Goal: Task Accomplishment & Management: Use online tool/utility

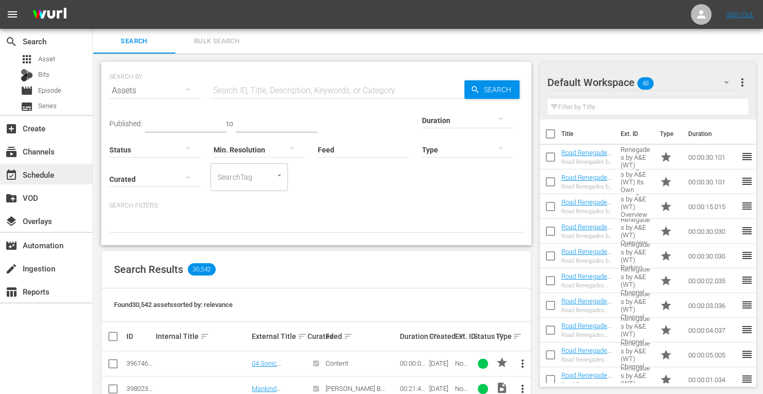
click at [40, 171] on div "event_available Schedule" at bounding box center [29, 173] width 58 height 9
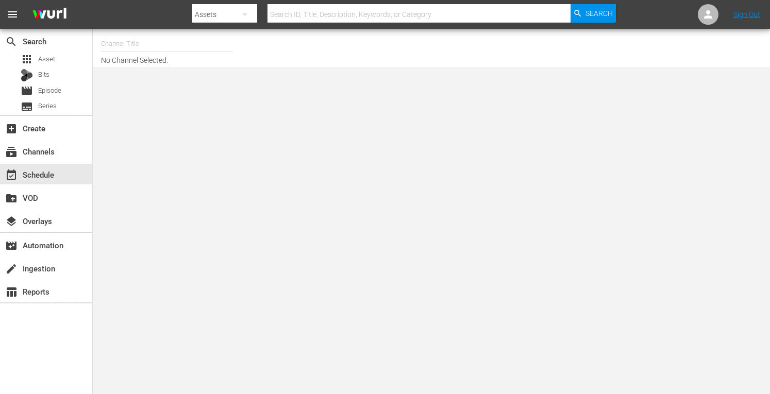
click at [199, 46] on input "text" at bounding box center [167, 43] width 132 height 25
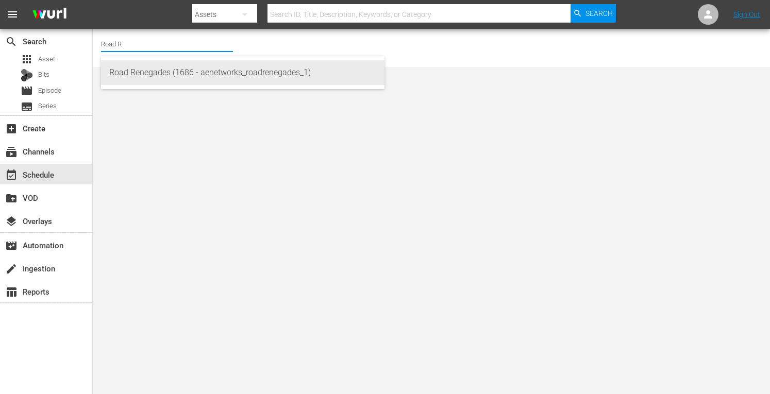
click at [184, 65] on div "Road Renegades (1686 - aenetworks_roadrenegades_1)" at bounding box center [242, 72] width 267 height 25
type input "Road Renegades (1686 - aenetworks_roadrenegades_1)"
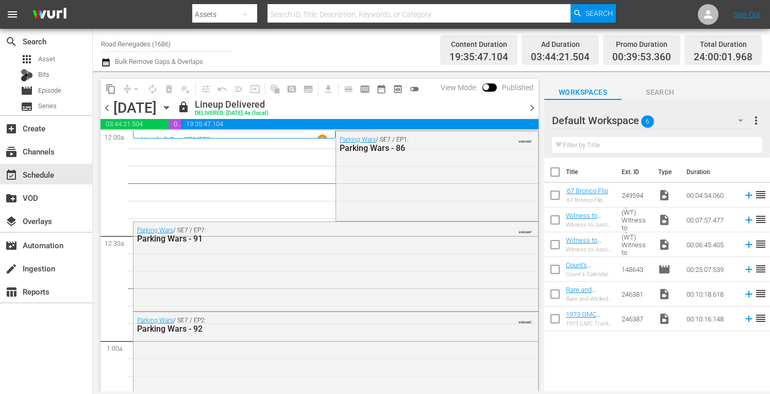
click at [169, 107] on icon "button" at bounding box center [166, 108] width 5 height 3
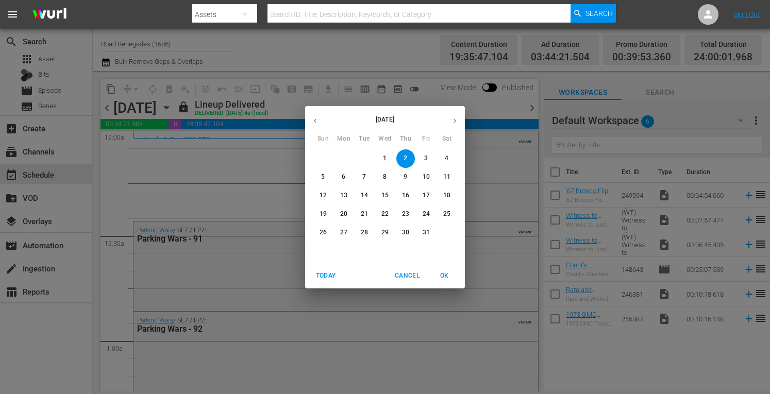
click at [341, 213] on p "20" at bounding box center [343, 214] width 7 height 9
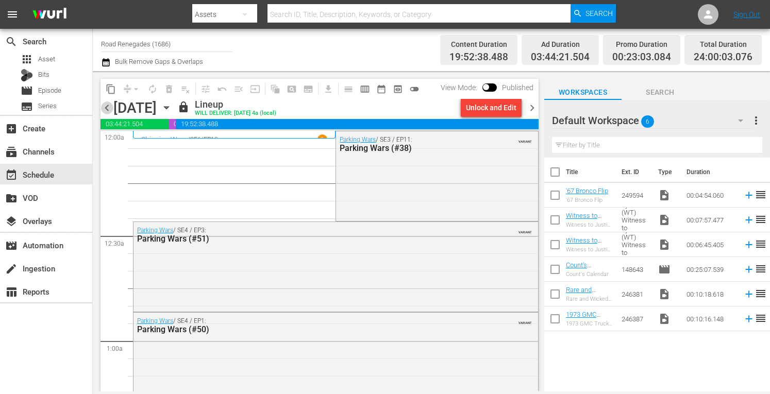
click at [104, 110] on span "chevron_left" at bounding box center [107, 108] width 13 height 13
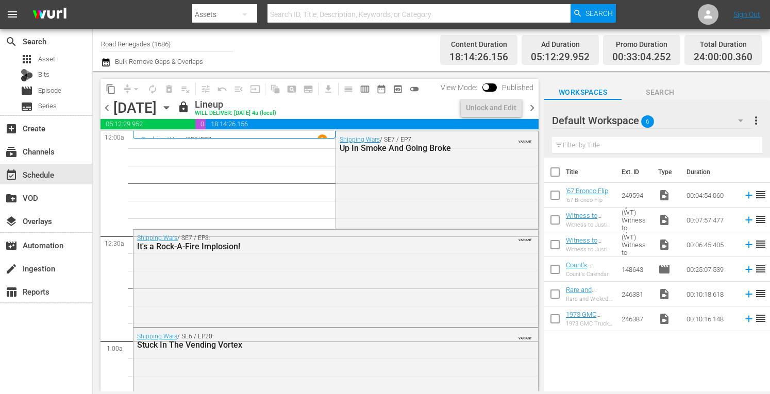
click at [534, 106] on span "chevron_right" at bounding box center [532, 108] width 13 height 13
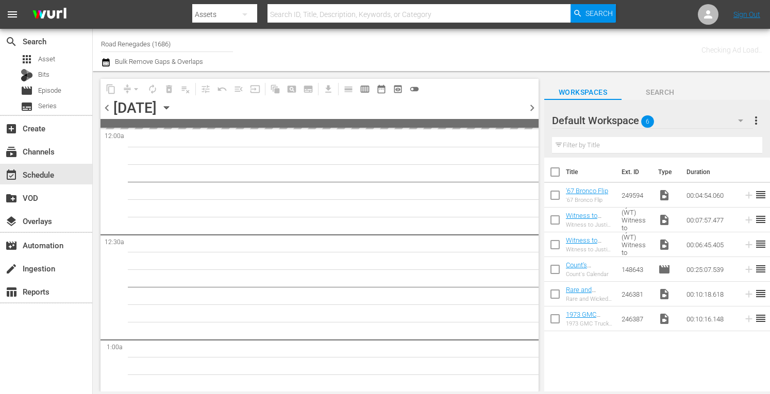
click at [172, 103] on icon "button" at bounding box center [166, 107] width 11 height 11
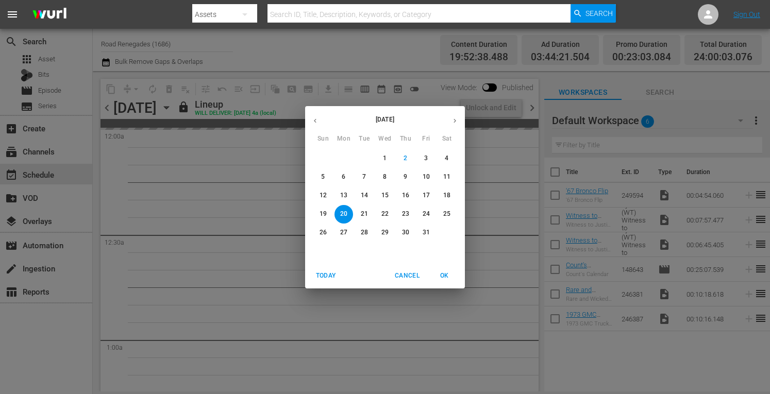
click at [326, 231] on p "26" at bounding box center [323, 232] width 7 height 9
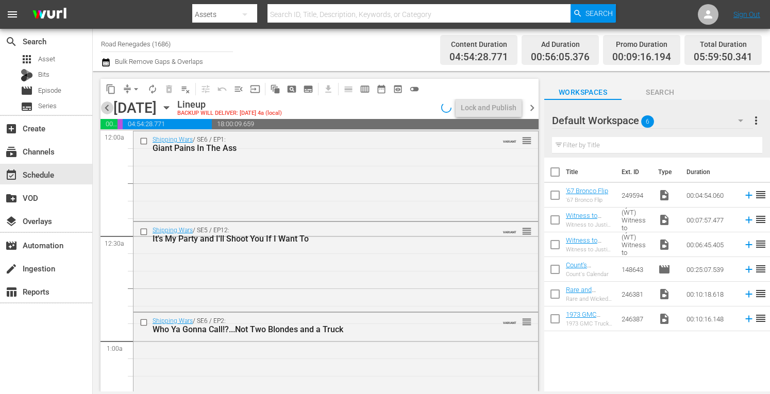
click at [106, 106] on span "chevron_left" at bounding box center [107, 108] width 13 height 13
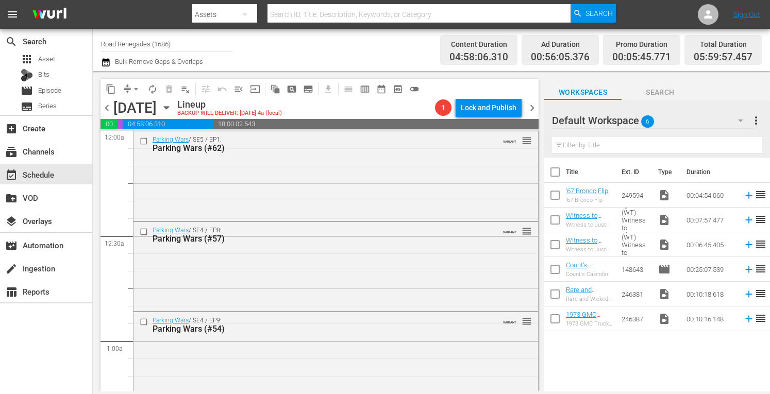
click at [106, 106] on span "chevron_left" at bounding box center [107, 108] width 13 height 13
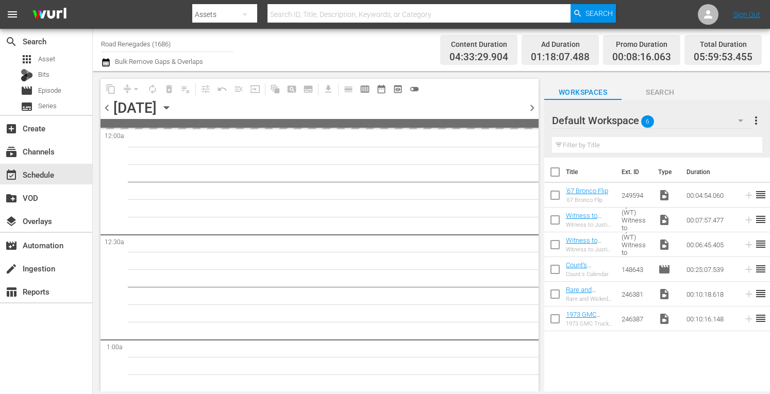
click at [106, 106] on span "chevron_left" at bounding box center [107, 108] width 13 height 13
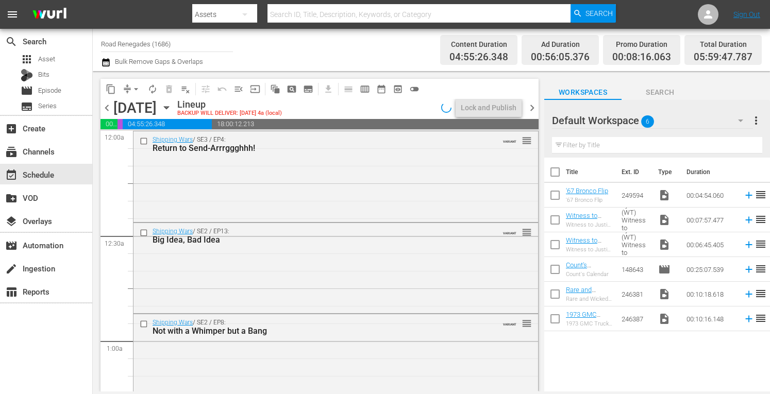
click at [105, 105] on span "chevron_left" at bounding box center [107, 108] width 13 height 13
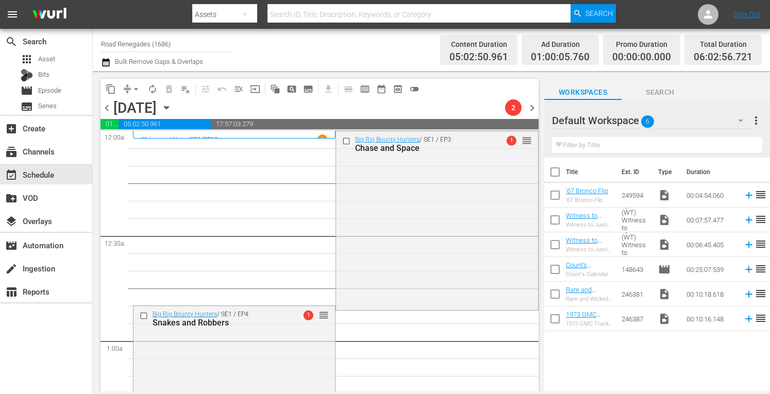
click at [105, 105] on span "chevron_left" at bounding box center [107, 108] width 13 height 13
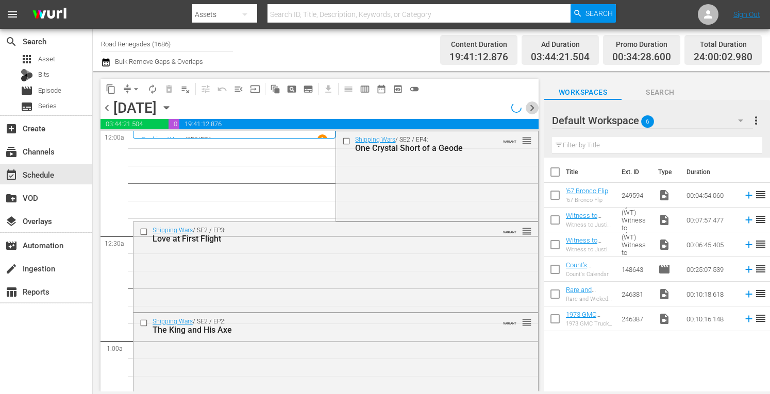
click at [532, 106] on span "chevron_right" at bounding box center [532, 108] width 13 height 13
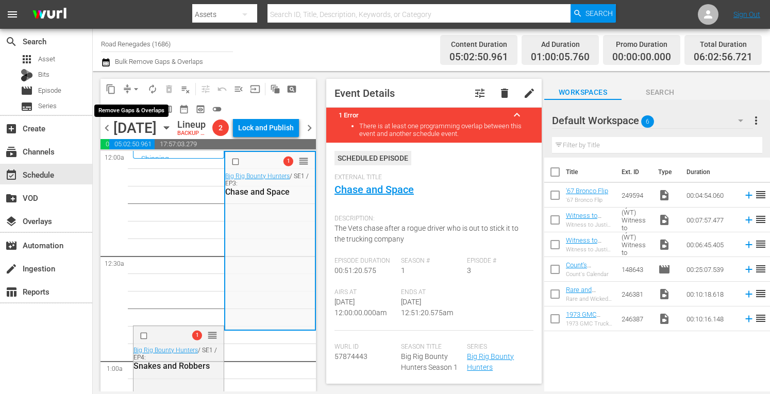
click at [135, 85] on span "arrow_drop_down" at bounding box center [136, 89] width 10 height 10
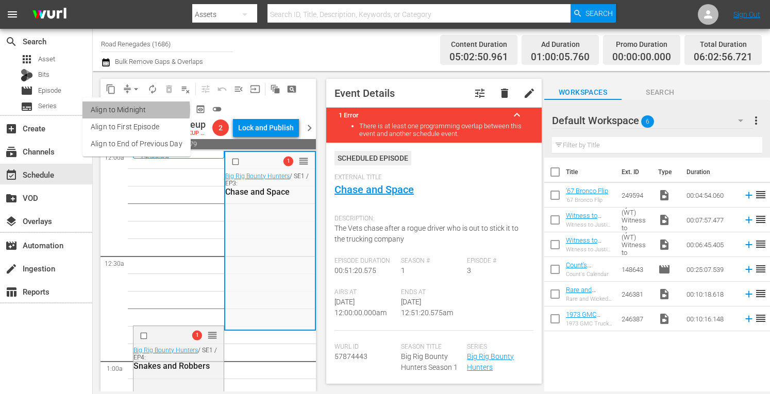
click at [133, 110] on li "Align to Midnight" at bounding box center [136, 110] width 108 height 17
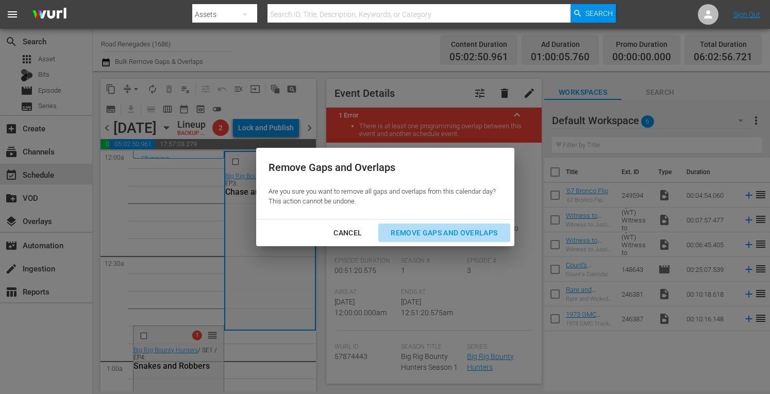
click at [410, 233] on div "Remove Gaps and Overlaps" at bounding box center [444, 233] width 123 height 13
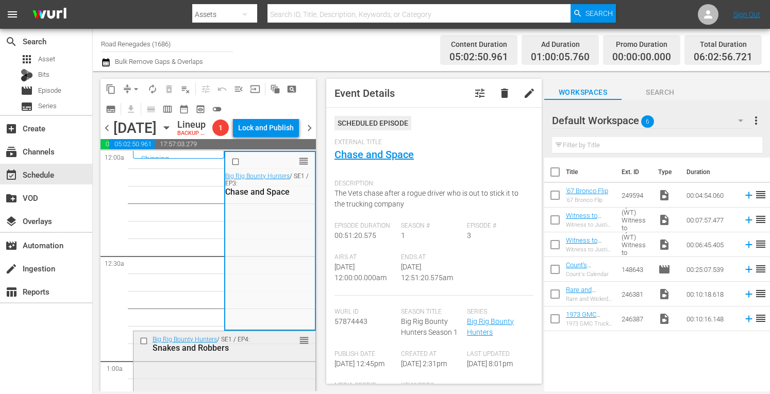
click at [223, 357] on div "Big Rig Bounty Hunters / SE1 / EP4: Snakes and Robbers reorder" at bounding box center [225, 344] width 182 height 25
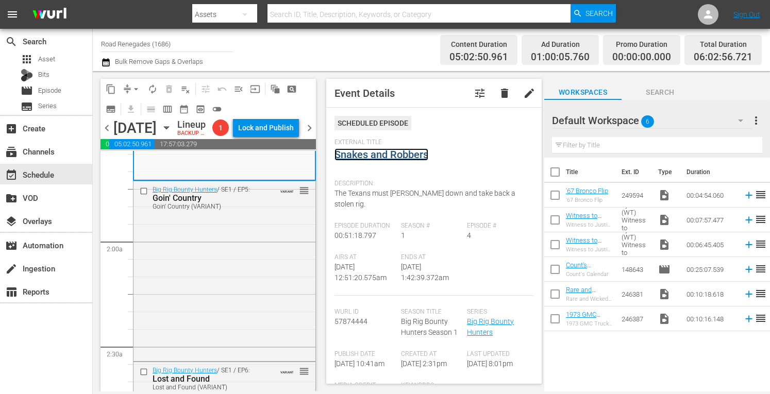
scroll to position [378, 0]
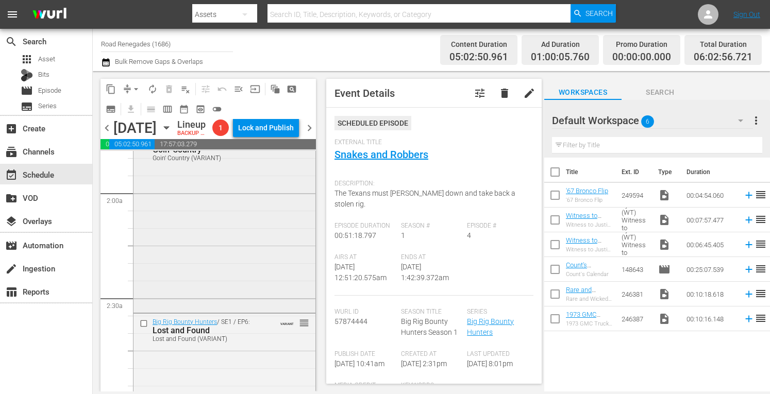
click at [226, 272] on div "Big Rig Bounty Hunters / SE1 / EP5: Goin' Country Goin' Country (VARIANT) VARIA…" at bounding box center [225, 221] width 182 height 177
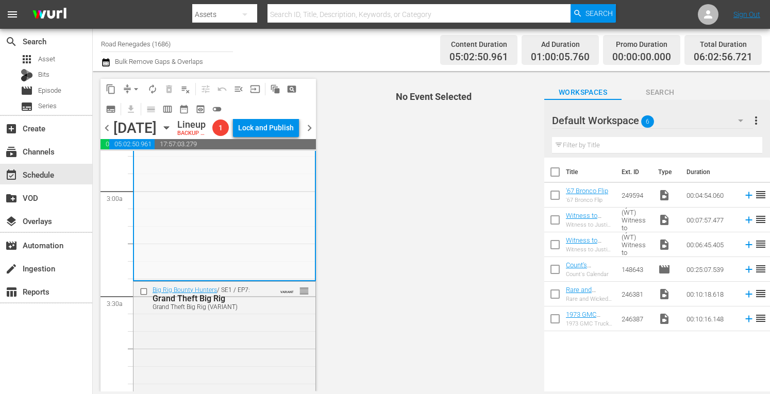
scroll to position [625, 0]
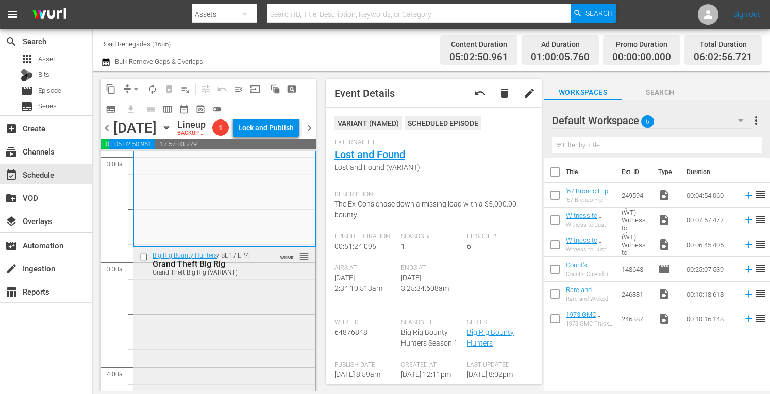
click at [238, 313] on div "Big Rig Bounty Hunters / SE1 / EP7: Grand Theft Big Rig Grand Theft Big Rig (VA…" at bounding box center [225, 335] width 182 height 177
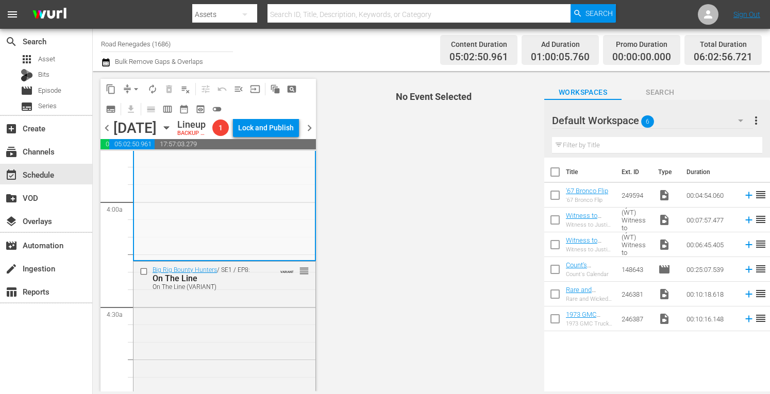
scroll to position [838, 0]
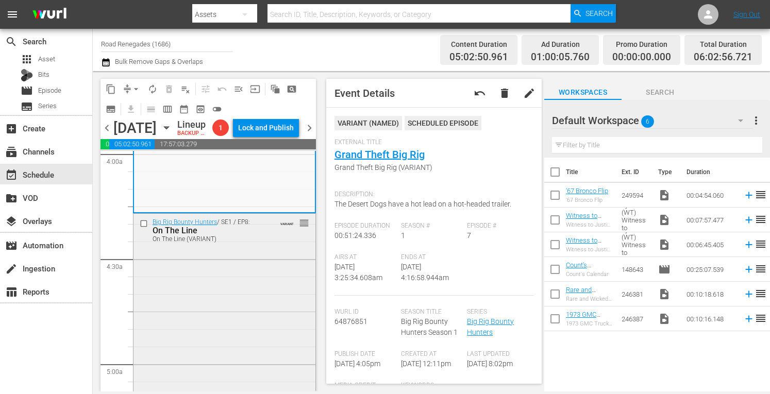
click at [221, 310] on div "Big Rig Bounty Hunters / SE1 / EP8: On The Line On The Line (VARIANT) VARIANT r…" at bounding box center [225, 302] width 182 height 177
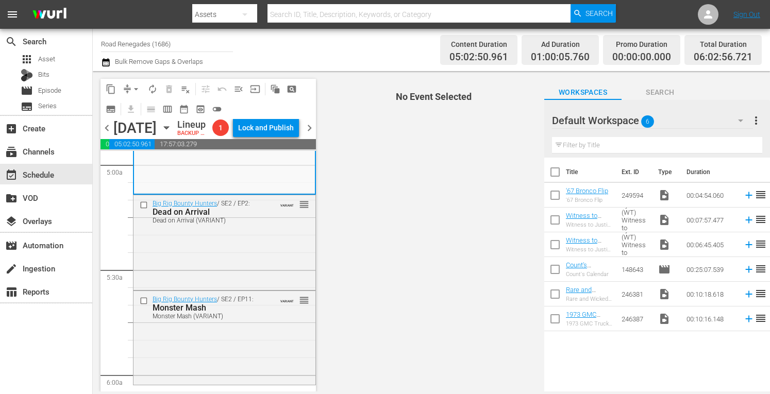
scroll to position [1052, 0]
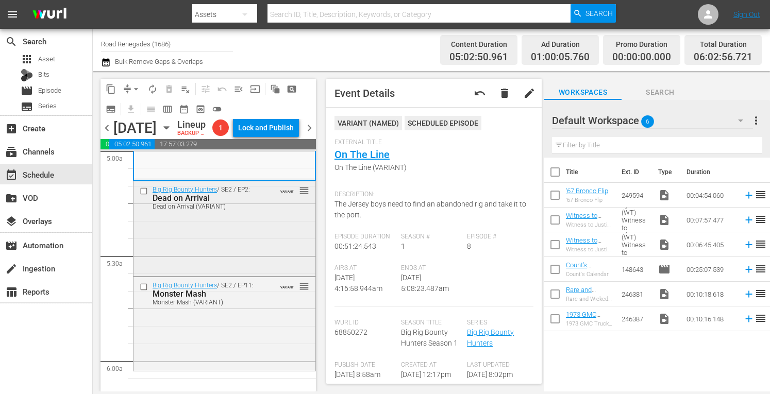
click at [271, 234] on div "Big Rig Bounty Hunters / SE2 / EP2: Dead on Arrival Dead on Arrival (VARIANT) V…" at bounding box center [225, 227] width 182 height 93
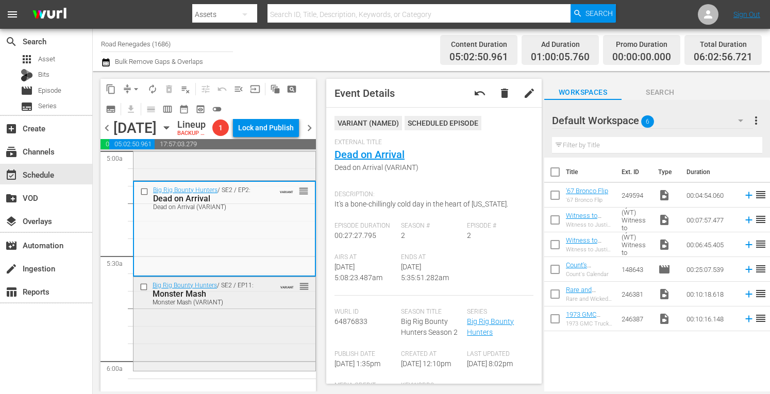
click at [251, 306] on div "Monster Mash (VARIANT)" at bounding box center [210, 302] width 114 height 7
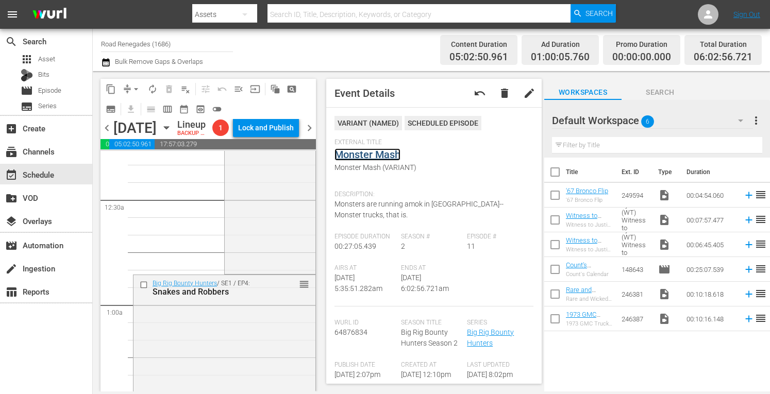
scroll to position [0, 0]
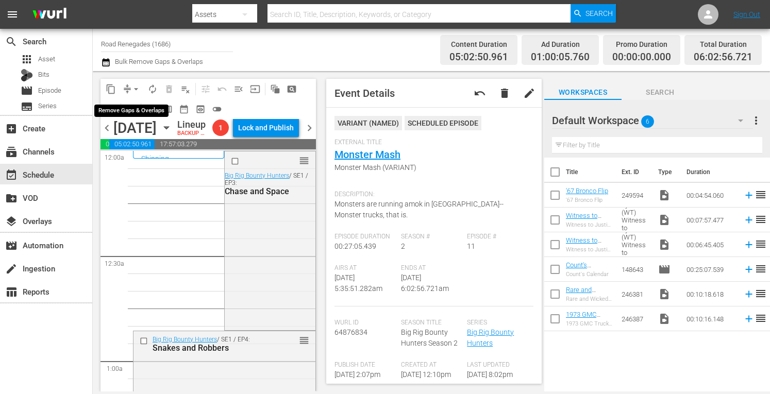
click at [137, 88] on span "arrow_drop_down" at bounding box center [136, 89] width 10 height 10
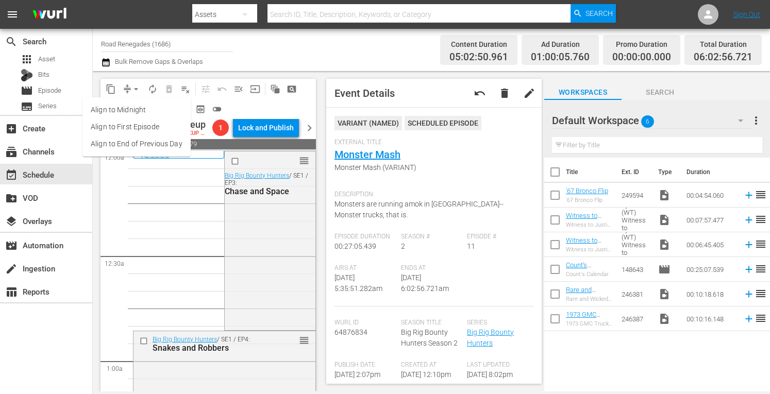
click at [139, 108] on li "Align to Midnight" at bounding box center [136, 110] width 108 height 17
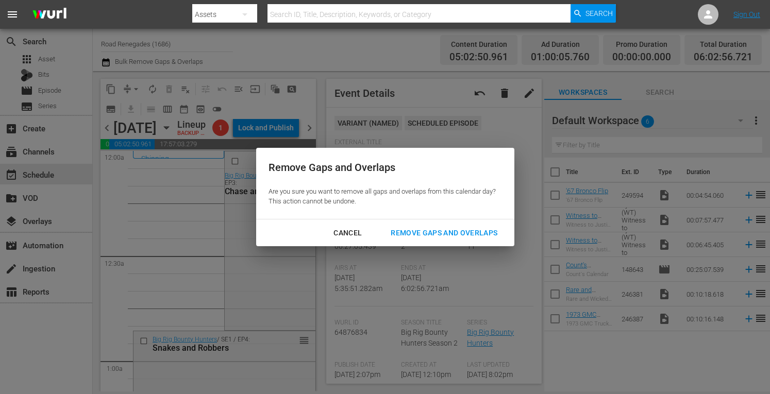
click at [425, 228] on div "Remove Gaps and Overlaps" at bounding box center [444, 233] width 123 height 13
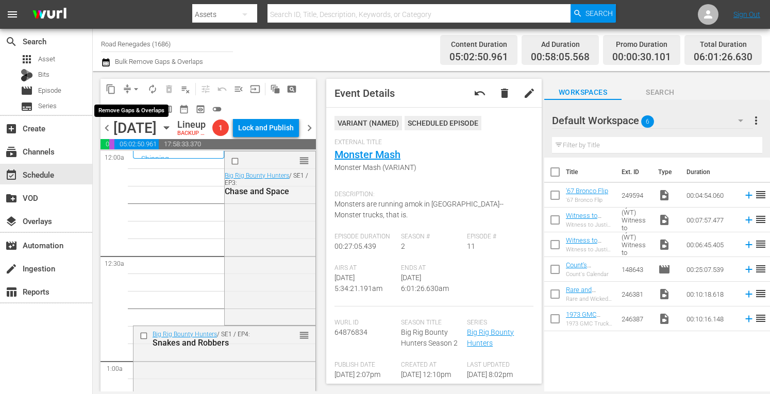
click at [137, 86] on span "arrow_drop_down" at bounding box center [136, 89] width 10 height 10
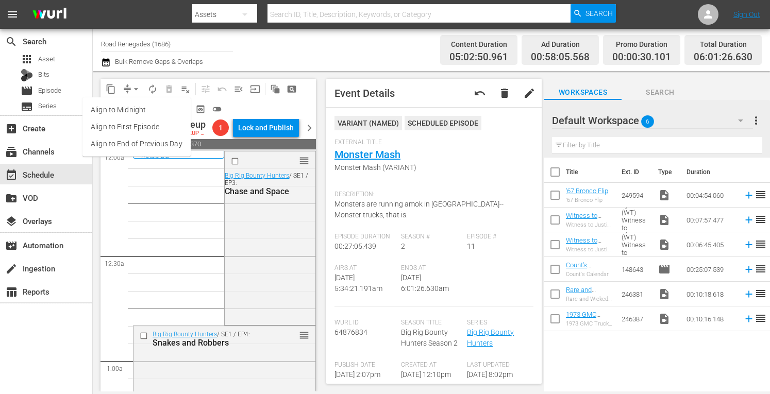
click at [140, 112] on li "Align to Midnight" at bounding box center [136, 110] width 108 height 17
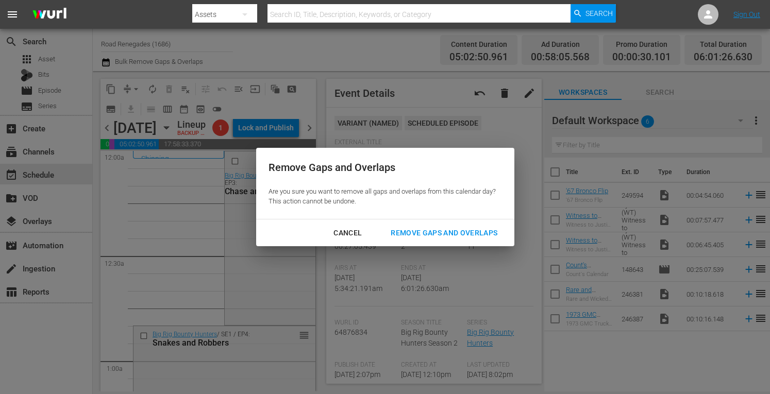
click at [410, 228] on div "Remove Gaps and Overlaps" at bounding box center [444, 233] width 123 height 13
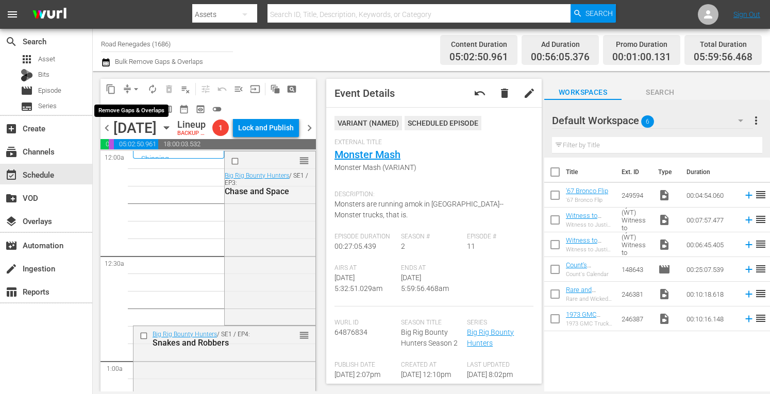
click at [136, 86] on span "arrow_drop_down" at bounding box center [136, 89] width 10 height 10
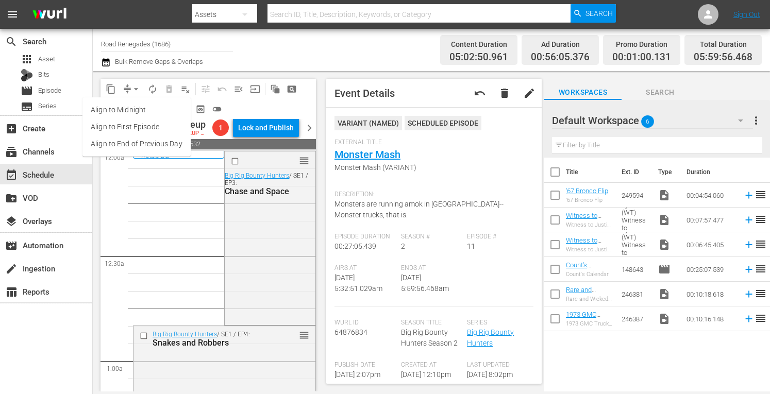
click at [136, 111] on li "Align to Midnight" at bounding box center [136, 110] width 108 height 17
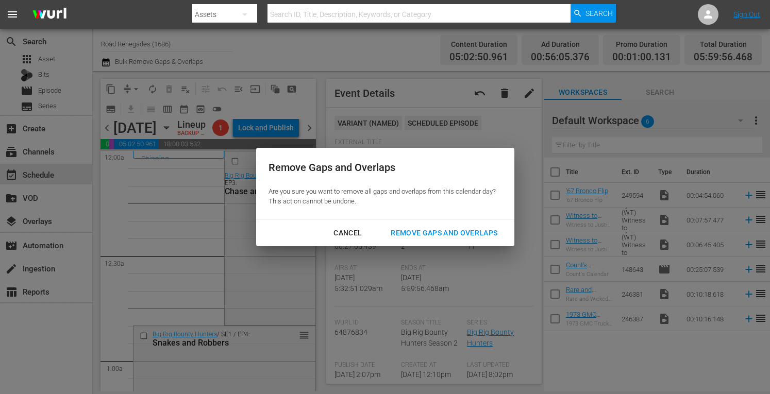
click at [419, 234] on div "Remove Gaps and Overlaps" at bounding box center [444, 233] width 123 height 13
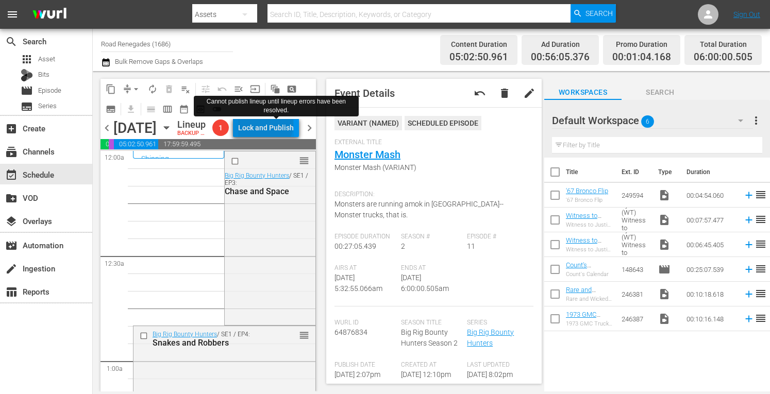
click at [288, 127] on div "Lock and Publish" at bounding box center [266, 128] width 56 height 19
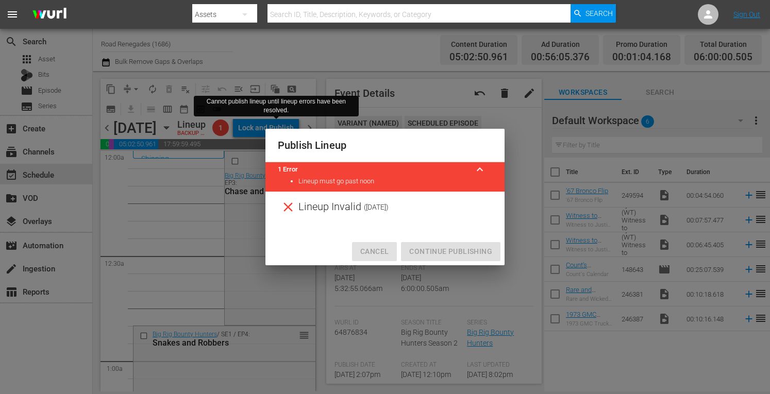
click at [377, 247] on span "Cancel" at bounding box center [374, 251] width 28 height 13
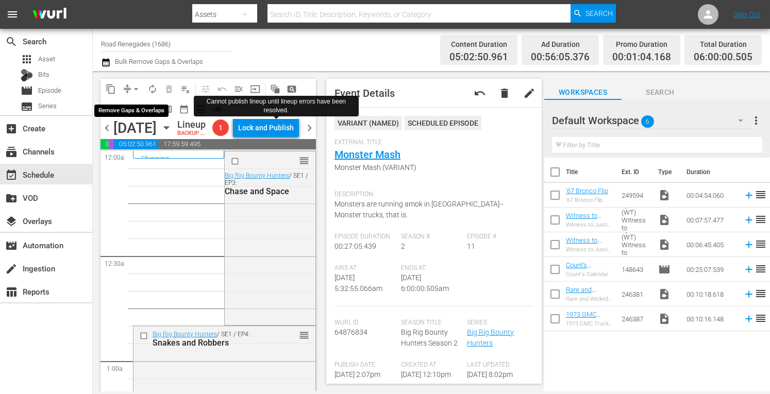
click at [136, 84] on span "arrow_drop_down" at bounding box center [136, 89] width 10 height 10
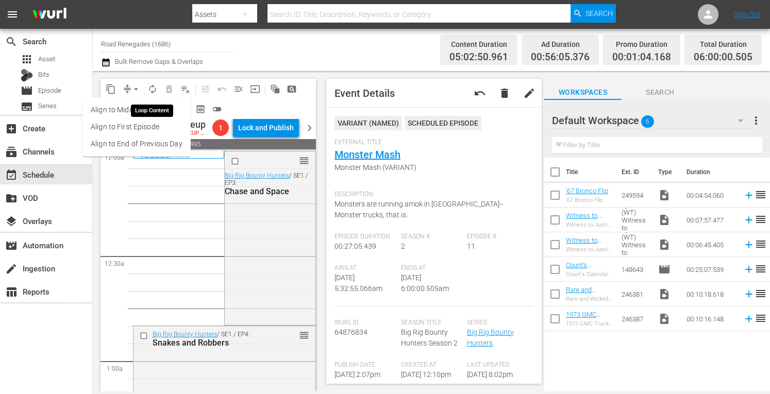
click at [153, 89] on span "autorenew_outlined" at bounding box center [152, 89] width 10 height 10
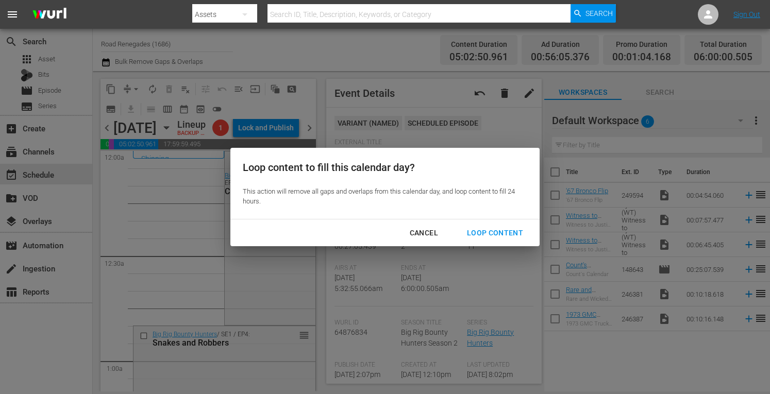
click at [487, 234] on div "Loop Content" at bounding box center [495, 233] width 73 height 13
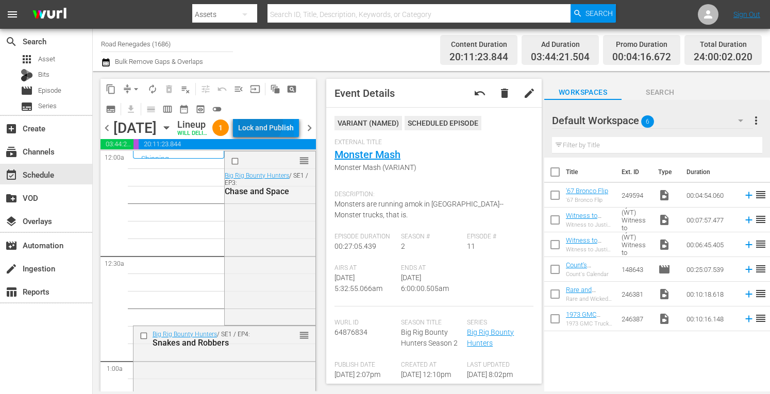
click at [282, 124] on div "Lock and Publish" at bounding box center [266, 128] width 56 height 19
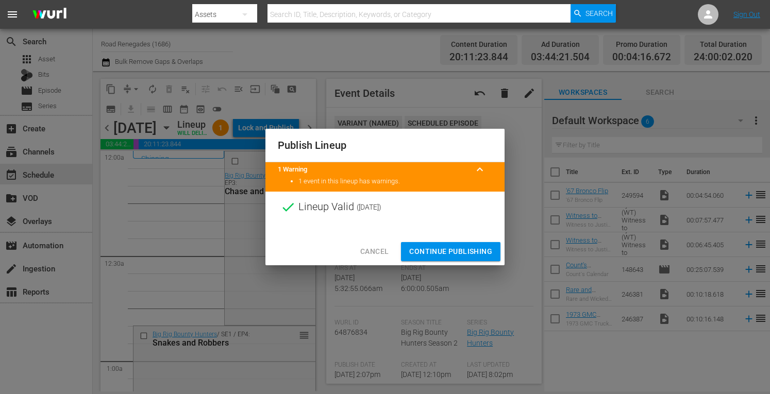
click at [432, 254] on span "Continue Publishing" at bounding box center [450, 251] width 83 height 13
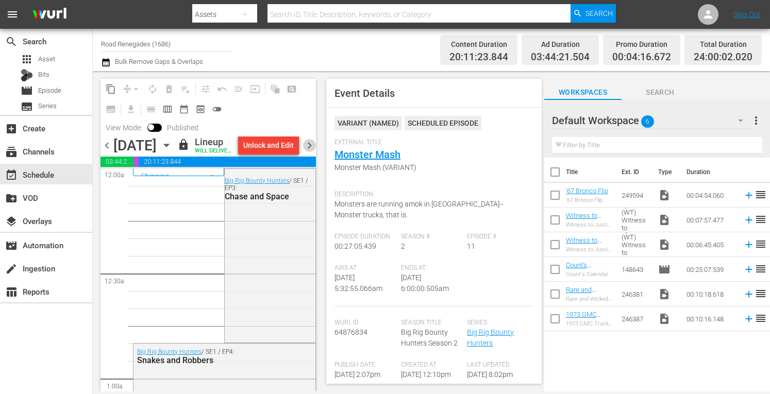
click at [311, 152] on span "chevron_right" at bounding box center [309, 145] width 13 height 13
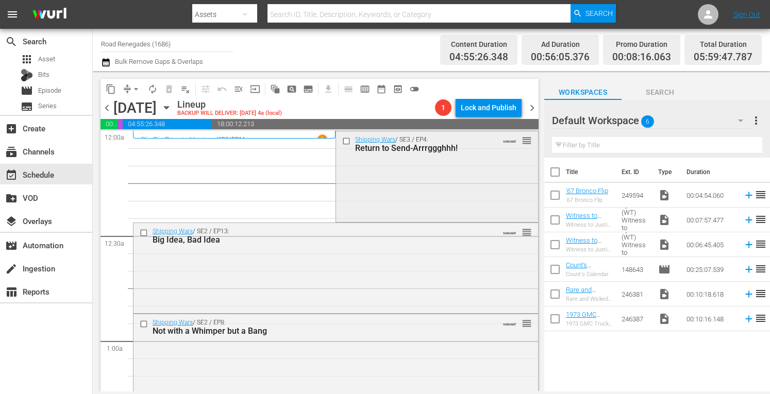
click at [454, 177] on div "Shipping Wars / SE3 / EP4: Return to Send-Arrrggghhh! VARIANT reorder" at bounding box center [437, 175] width 202 height 88
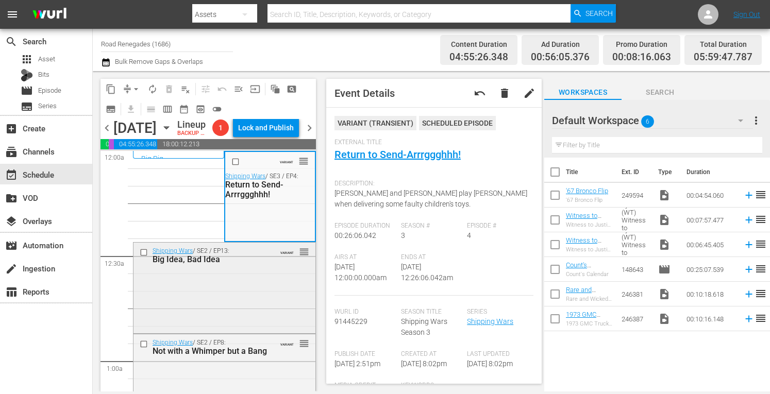
click at [231, 318] on div "Shipping Wars / SE2 / EP13: Big Idea, Bad Idea VARIANT reorder" at bounding box center [225, 287] width 182 height 88
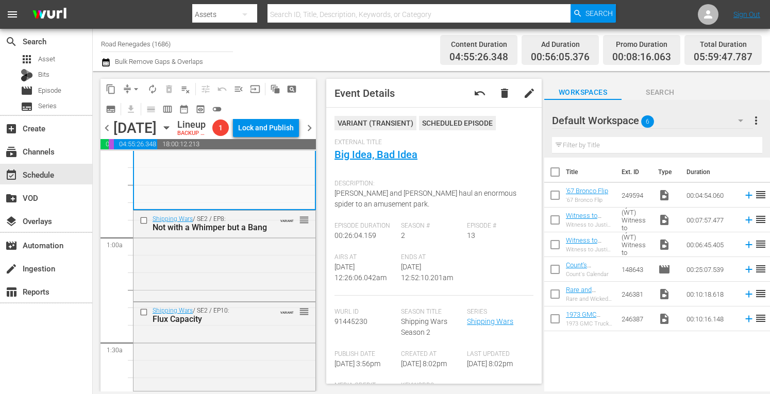
scroll to position [137, 0]
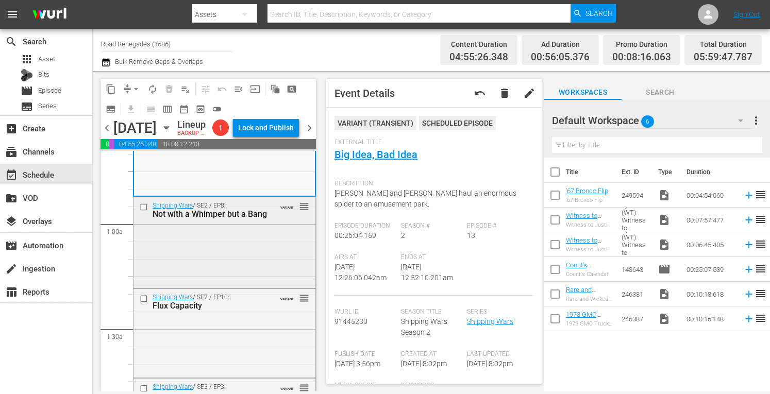
click at [251, 267] on div "Shipping Wars / SE2 / EP8: Not with a Whimper but a Bang VARIANT reorder" at bounding box center [225, 241] width 182 height 89
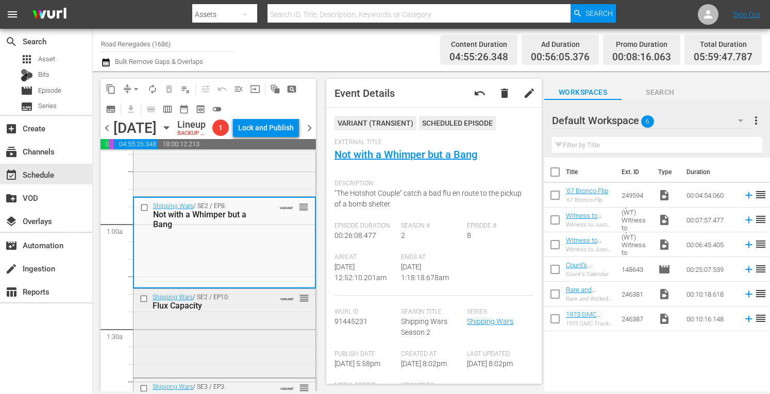
click at [262, 335] on div "Shipping Wars / SE2 / EP10: Flux Capacity VARIANT reorder" at bounding box center [225, 332] width 182 height 87
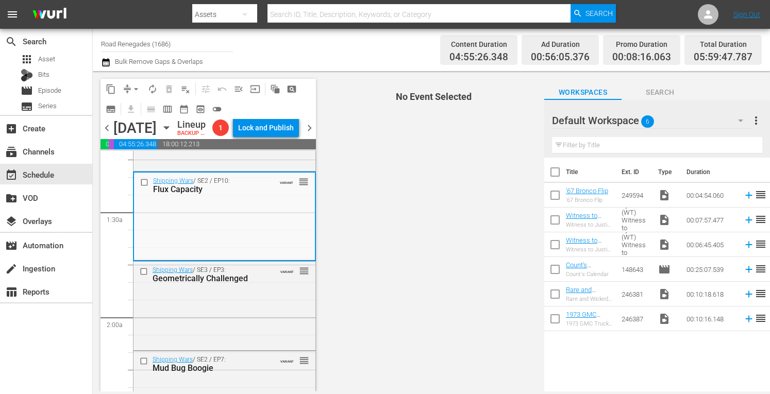
scroll to position [295, 0]
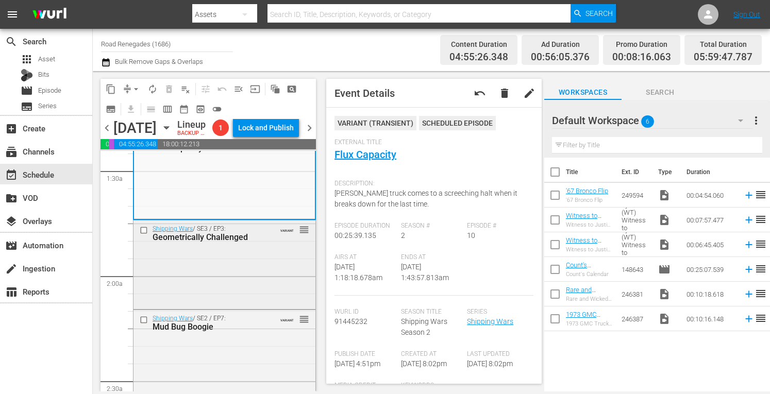
click at [263, 275] on div "Shipping Wars / SE3 / EP3: Geometrically Challenged VARIANT reorder" at bounding box center [225, 264] width 182 height 87
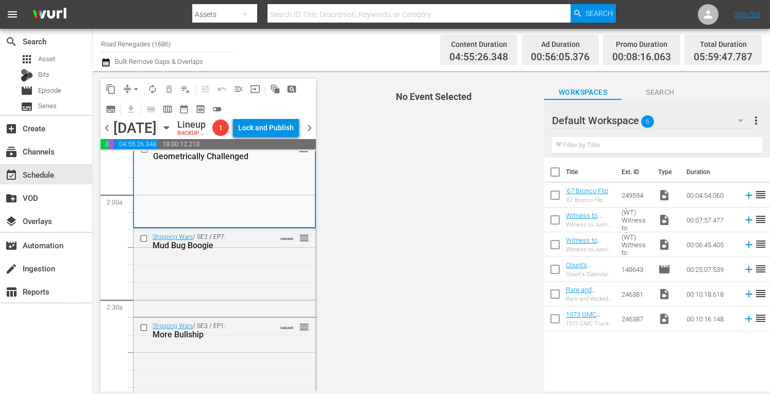
scroll to position [378, 0]
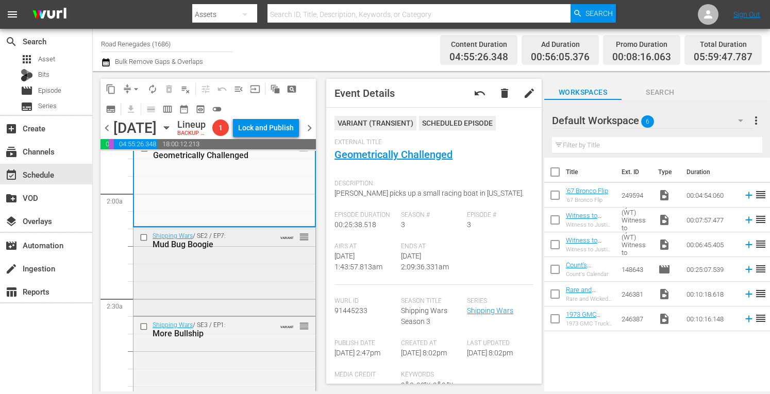
click at [244, 295] on div "Shipping Wars / SE2 / EP7: Mud Bug Boogie VARIANT reorder" at bounding box center [225, 271] width 182 height 86
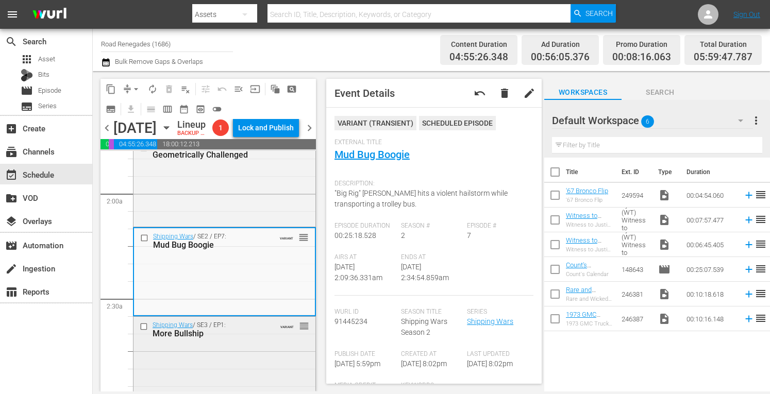
click at [257, 360] on div "Shipping Wars / SE3 / EP1: More Bullship VARIANT reorder" at bounding box center [225, 360] width 182 height 87
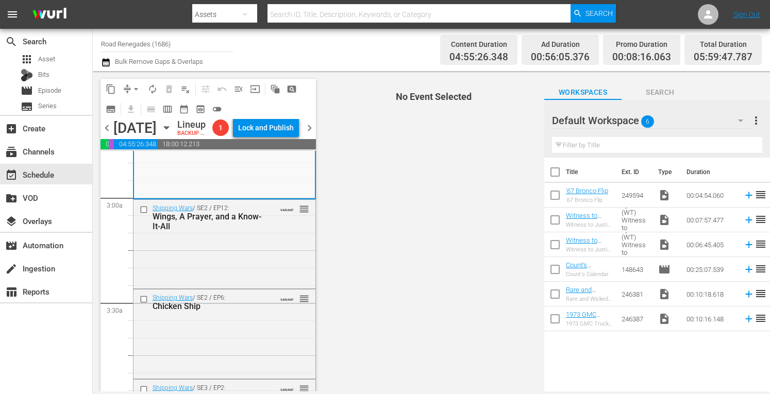
scroll to position [591, 0]
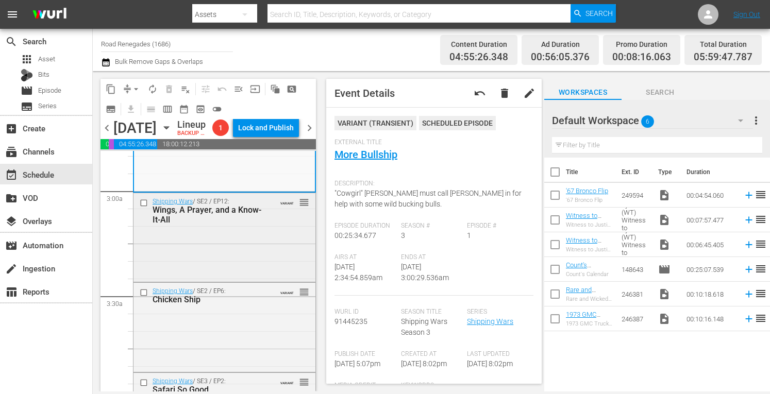
click at [251, 248] on div "Shipping Wars / SE2 / EP12: Wings, A Prayer, and a Know-It-All VARIANT reorder" at bounding box center [225, 236] width 182 height 87
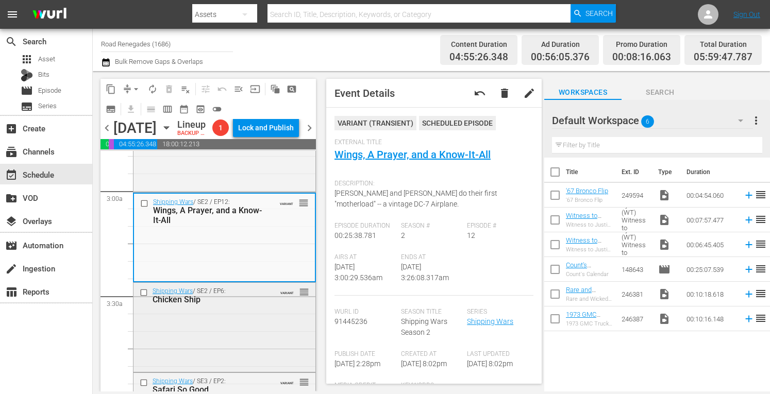
click at [243, 328] on div "Shipping Wars / SE2 / EP6: Chicken Ship VARIANT reorder" at bounding box center [225, 326] width 182 height 87
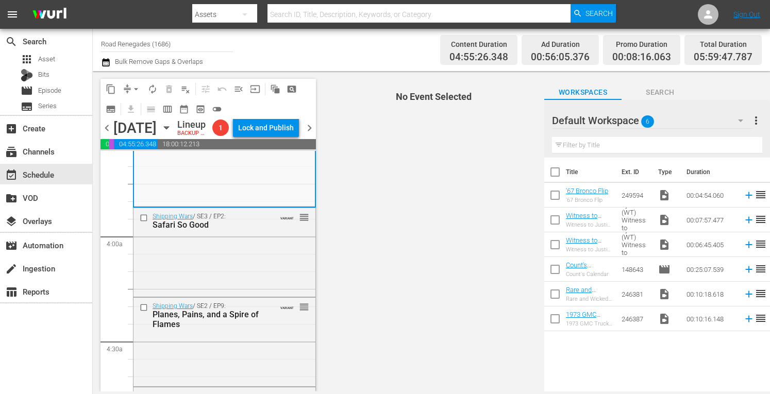
scroll to position [777, 0]
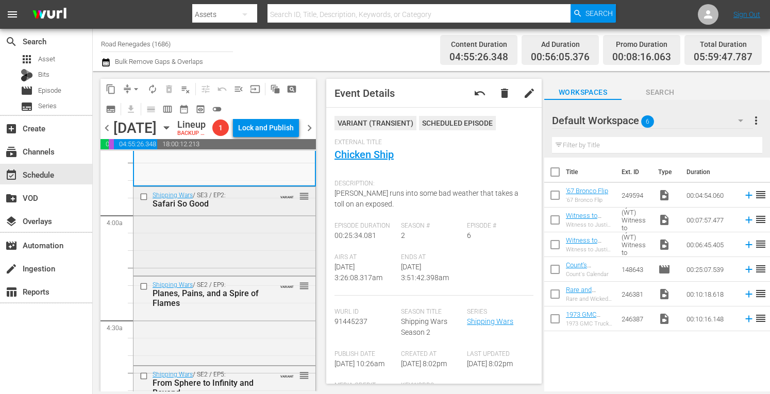
click at [275, 248] on div "Shipping Wars / SE3 / EP2: Safari So Good VARIANT reorder" at bounding box center [225, 230] width 182 height 87
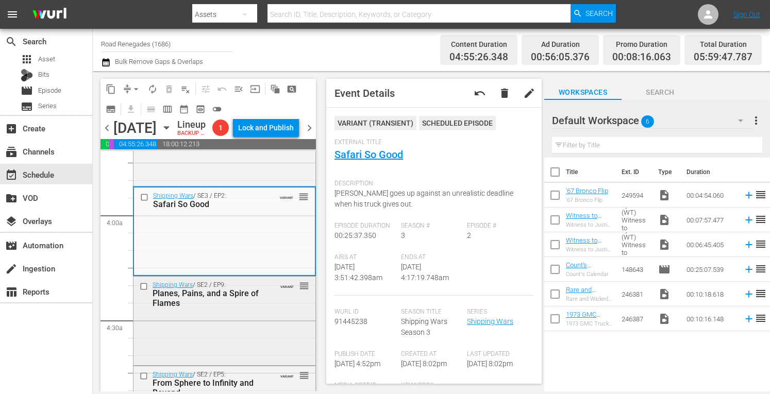
click at [252, 312] on div "Shipping Wars / SE2 / EP9: Planes, Pains, and a Spire of Flames VARIANT reorder" at bounding box center [225, 294] width 182 height 35
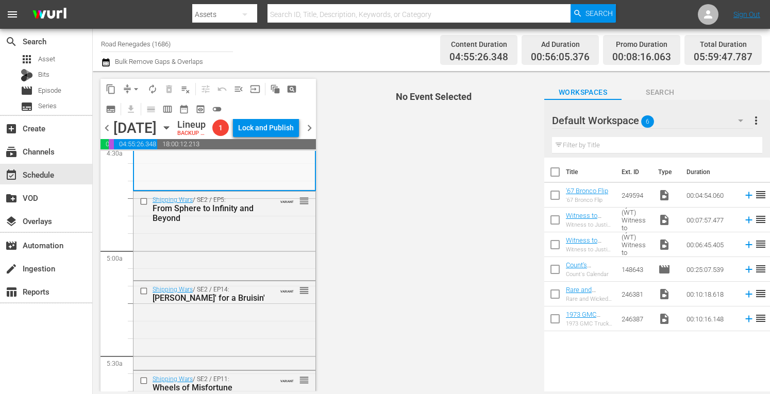
scroll to position [956, 0]
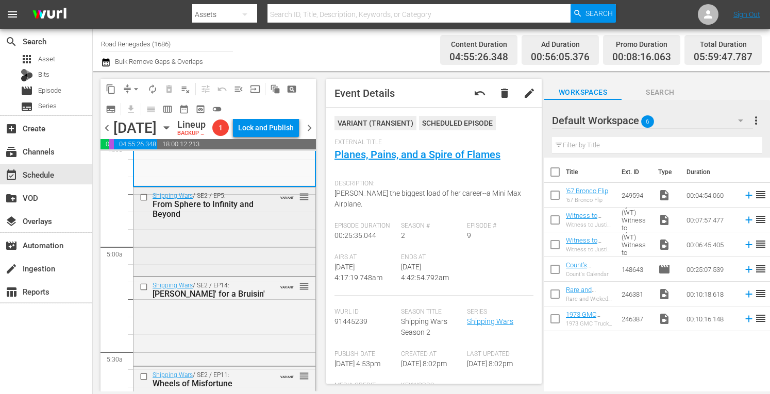
click at [262, 259] on div "Shipping Wars / SE2 / EP5: From Sphere to Infinity and Beyond VARIANT reorder" at bounding box center [225, 231] width 182 height 87
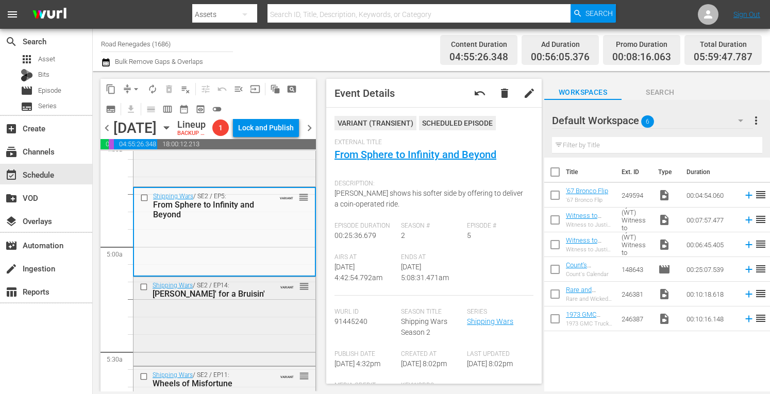
click at [295, 295] on div "Shipping Wars / SE2 / EP14: Cruisin' for a Bruisin' VARIANT reorder" at bounding box center [225, 289] width 182 height 25
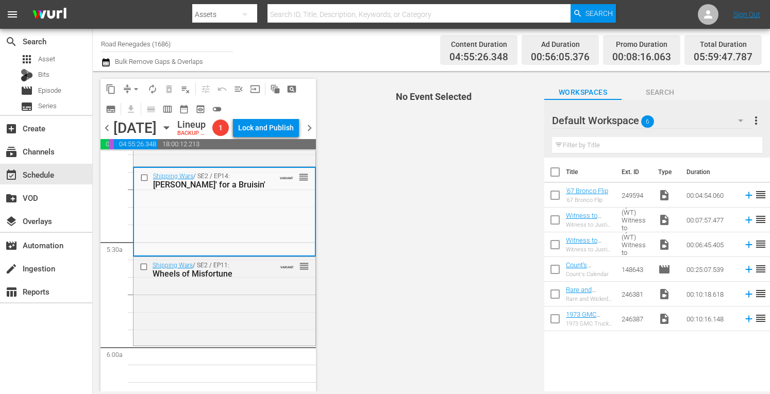
scroll to position [1086, 0]
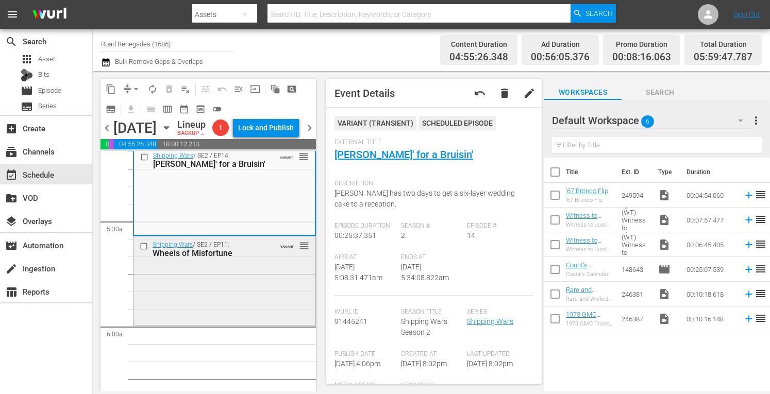
click at [237, 292] on div "Shipping Wars / SE2 / EP11: Wheels of Misfortune VARIANT reorder" at bounding box center [225, 280] width 182 height 87
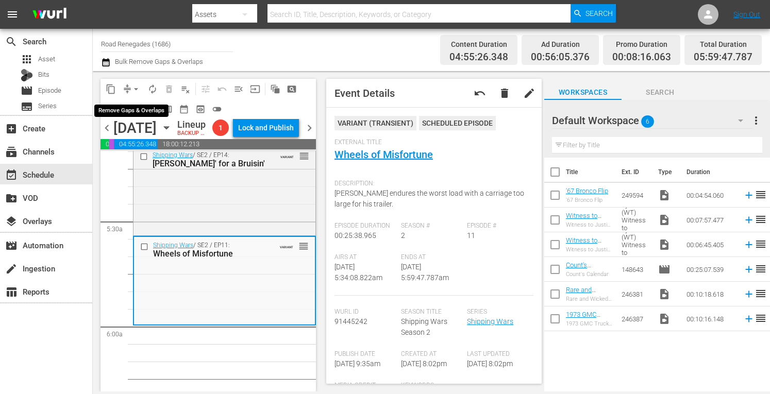
click at [134, 86] on span "arrow_drop_down" at bounding box center [136, 89] width 10 height 10
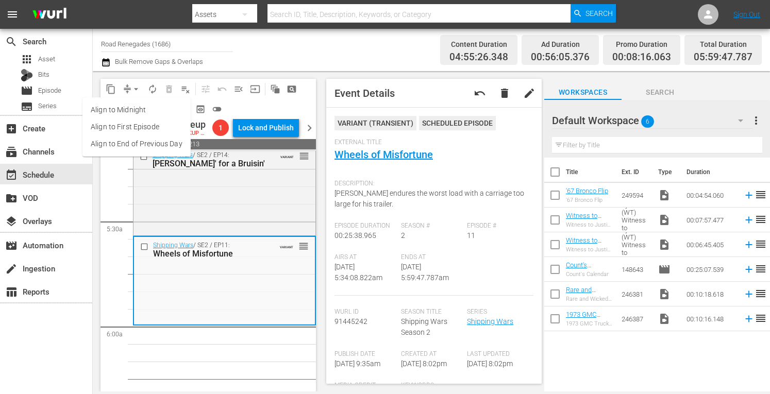
click at [135, 110] on li "Align to Midnight" at bounding box center [136, 110] width 108 height 17
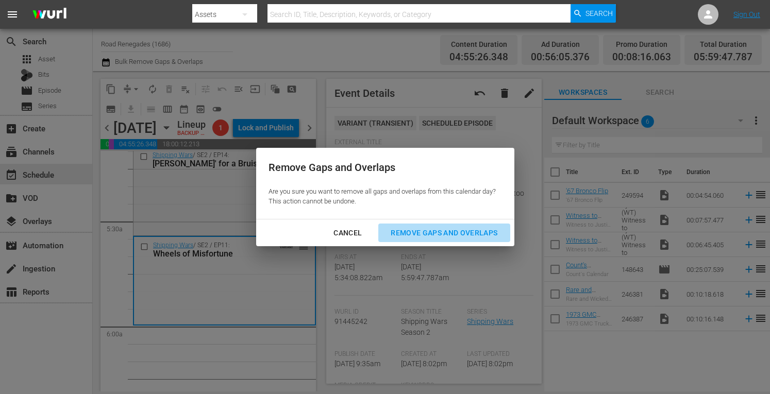
click at [405, 230] on div "Remove Gaps and Overlaps" at bounding box center [444, 233] width 123 height 13
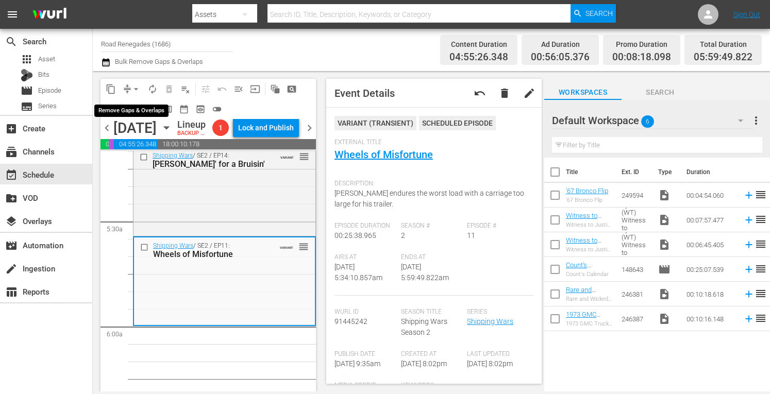
click at [137, 84] on span "arrow_drop_down" at bounding box center [136, 89] width 10 height 10
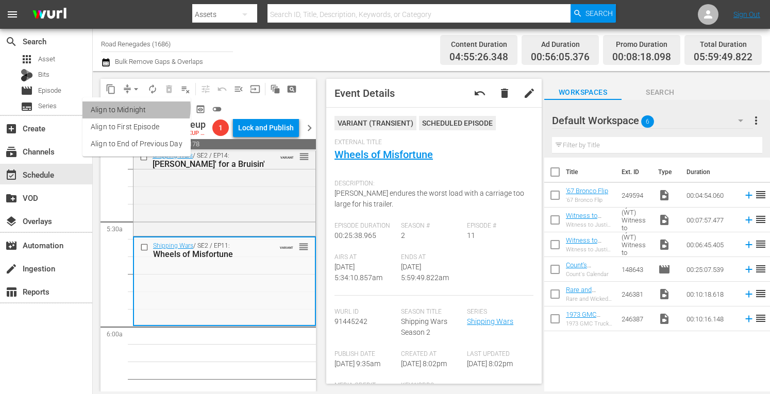
click at [133, 108] on li "Align to Midnight" at bounding box center [136, 110] width 108 height 17
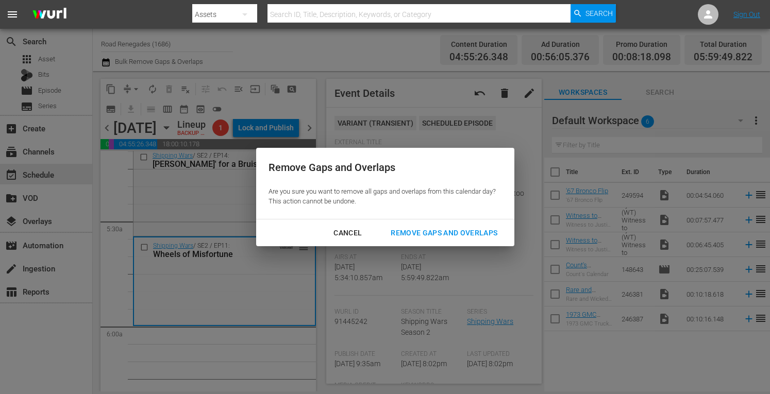
click at [399, 233] on div "Remove Gaps and Overlaps" at bounding box center [444, 233] width 123 height 13
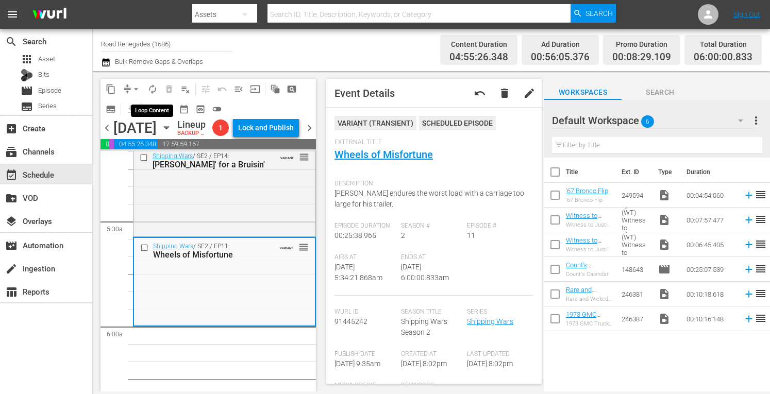
click at [155, 87] on span "autorenew_outlined" at bounding box center [152, 89] width 10 height 10
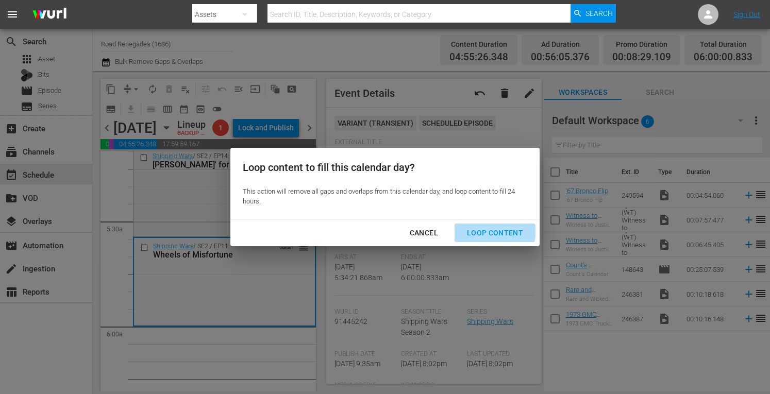
click at [483, 229] on div "Loop Content" at bounding box center [495, 233] width 73 height 13
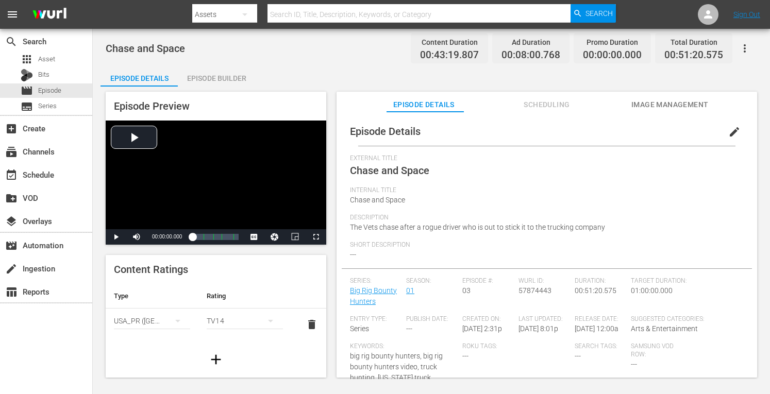
click at [225, 76] on div "Episode Builder" at bounding box center [216, 78] width 77 height 25
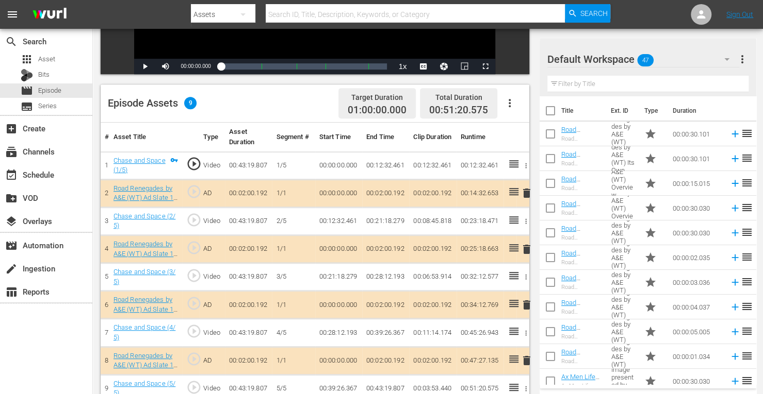
scroll to position [268, 0]
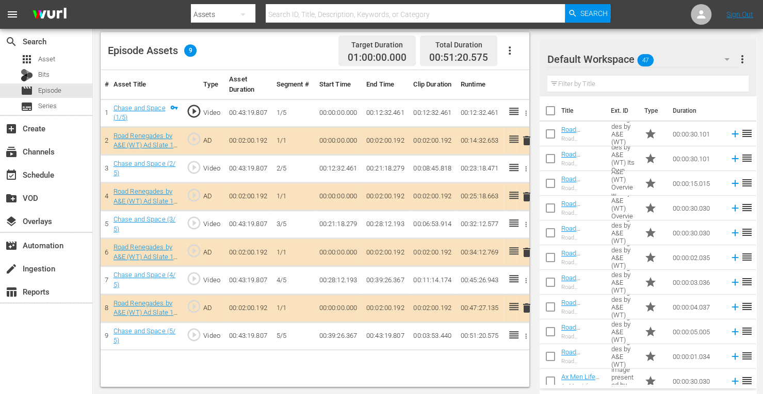
click at [527, 247] on span "delete" at bounding box center [526, 252] width 12 height 12
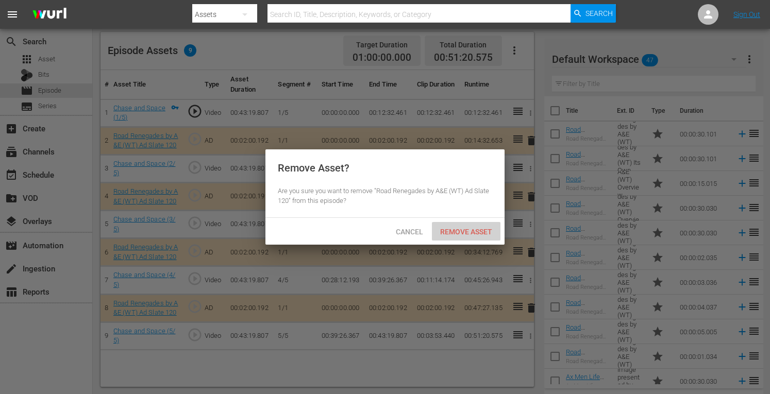
click at [475, 231] on span "Remove Asset" at bounding box center [466, 232] width 69 height 8
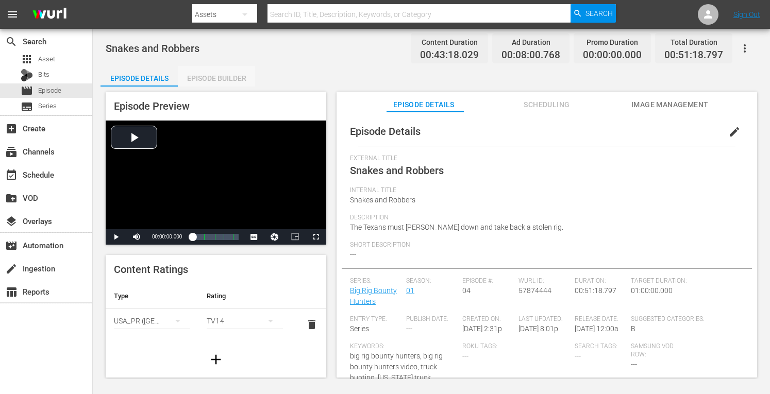
click at [218, 77] on div "Episode Builder" at bounding box center [216, 78] width 77 height 25
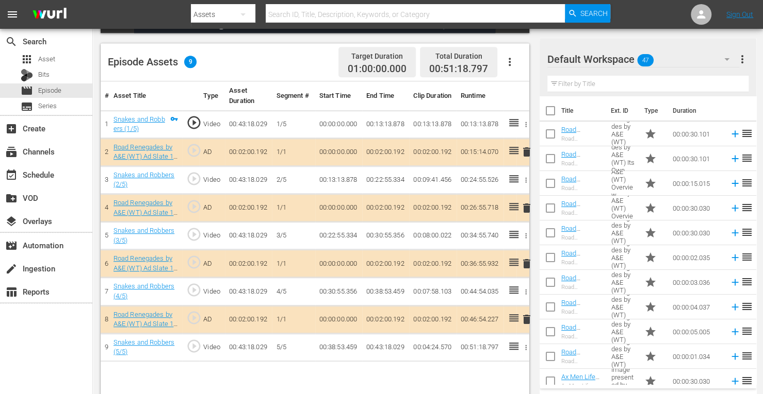
scroll to position [268, 0]
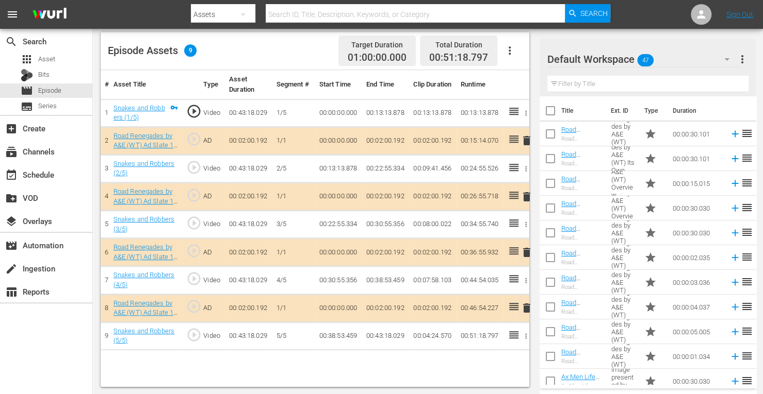
click at [525, 194] on span "delete" at bounding box center [526, 197] width 12 height 12
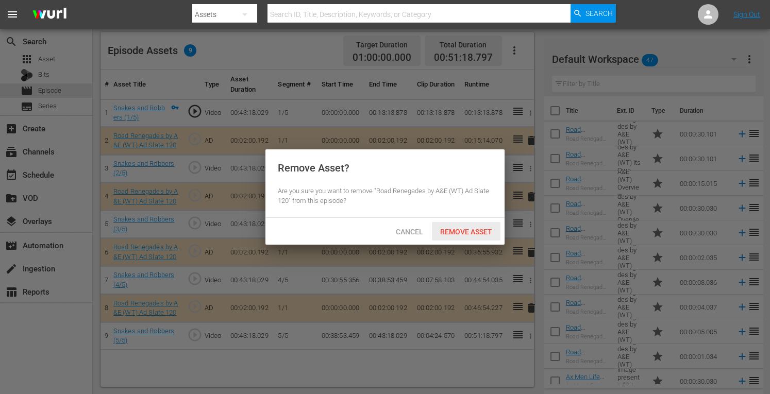
click at [465, 231] on span "Remove Asset" at bounding box center [466, 232] width 69 height 8
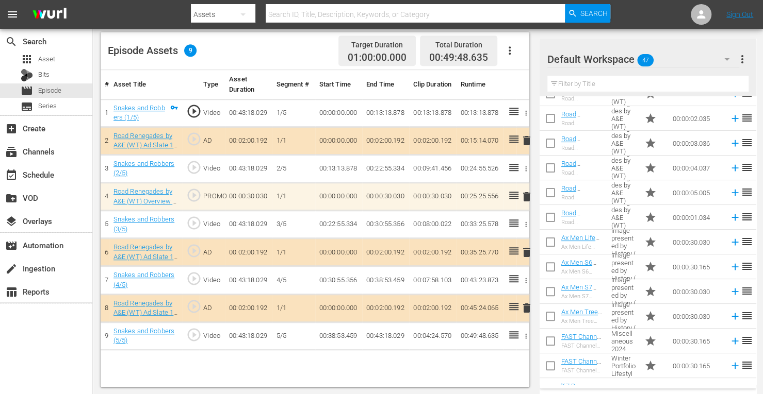
scroll to position [136, 0]
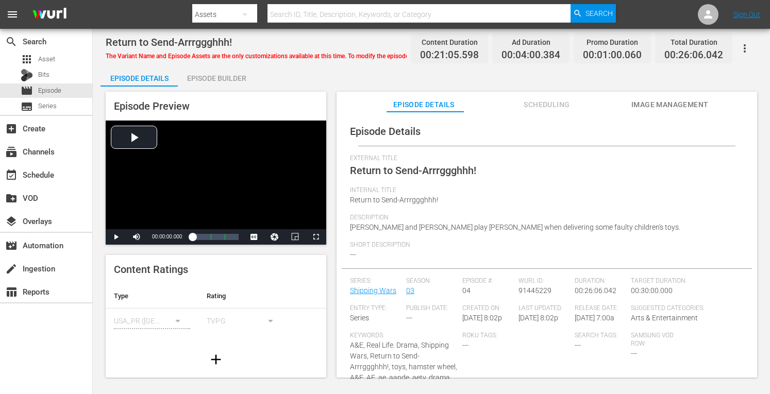
click at [233, 77] on div "Episode Builder" at bounding box center [216, 78] width 77 height 25
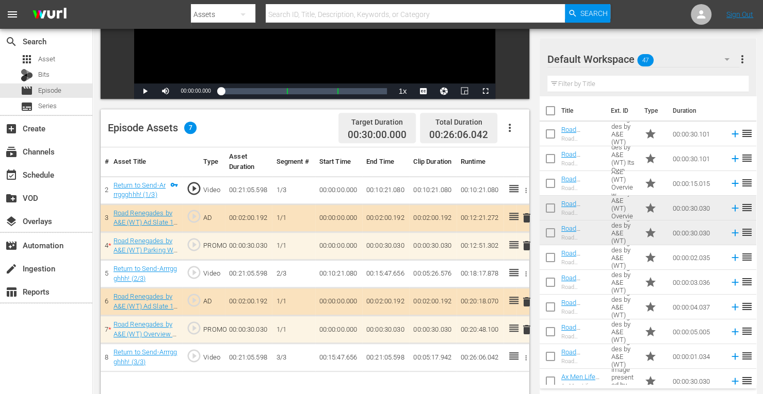
scroll to position [268, 0]
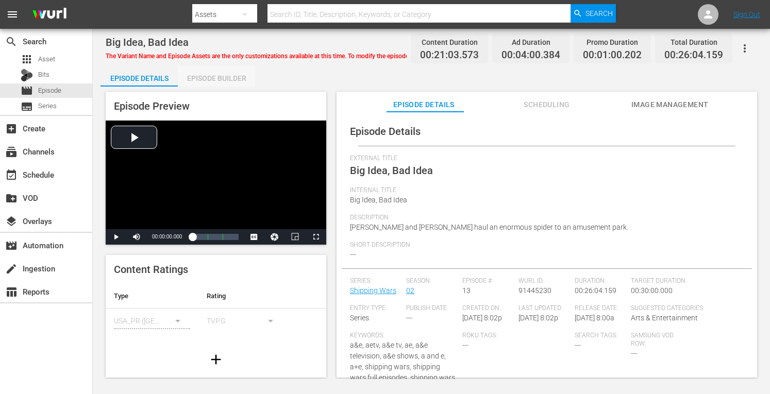
click at [227, 78] on div "Episode Builder" at bounding box center [216, 78] width 77 height 25
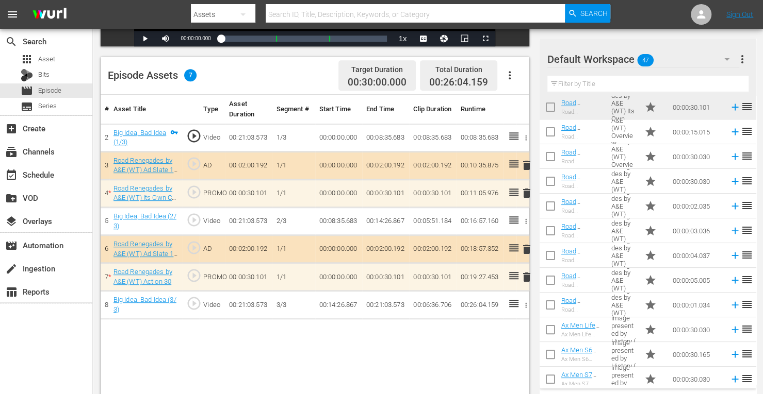
scroll to position [53, 0]
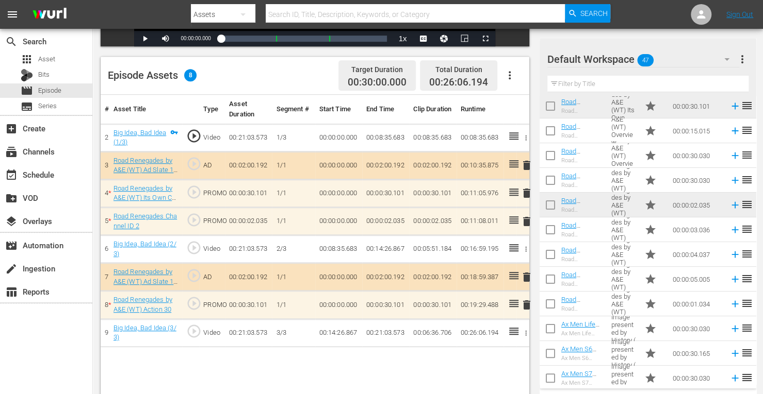
click at [526, 223] on span "delete" at bounding box center [526, 222] width 12 height 12
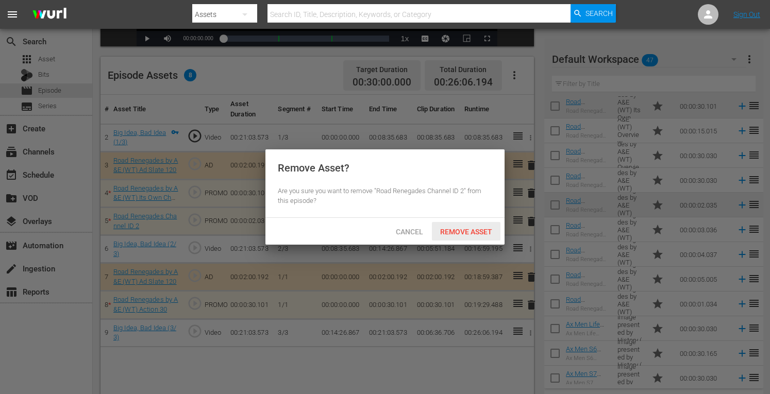
click at [473, 228] on span "Remove Asset" at bounding box center [466, 232] width 69 height 8
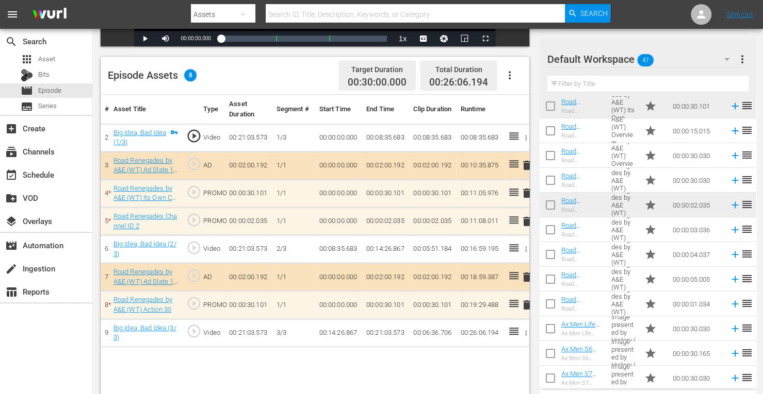
click at [526, 216] on span "delete" at bounding box center [526, 222] width 12 height 12
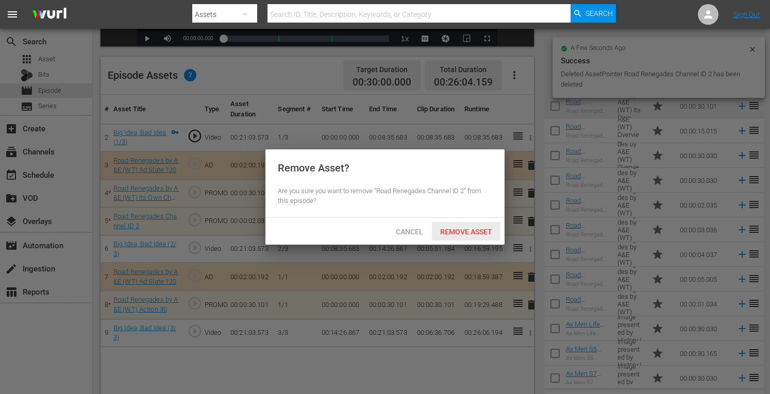
click at [478, 228] on span "Remove Asset" at bounding box center [466, 232] width 69 height 8
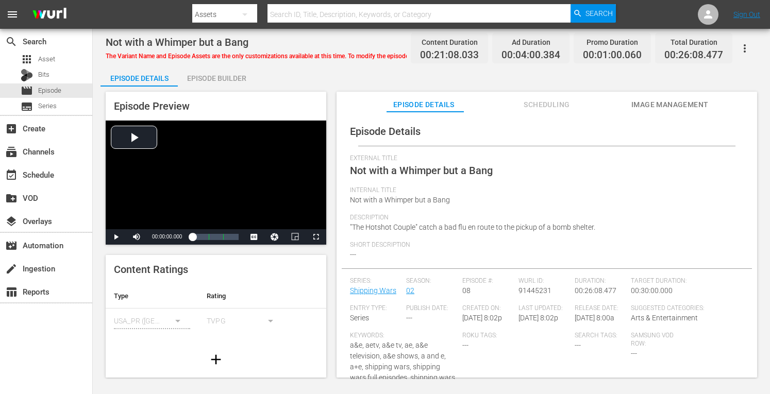
click at [222, 77] on div "Episode Builder" at bounding box center [216, 78] width 77 height 25
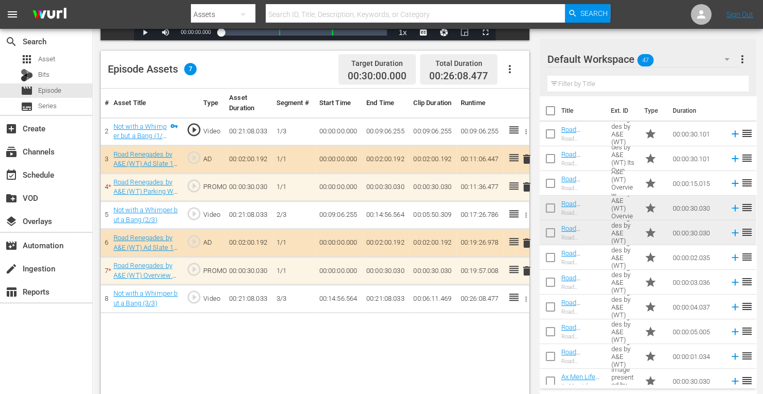
scroll to position [250, 0]
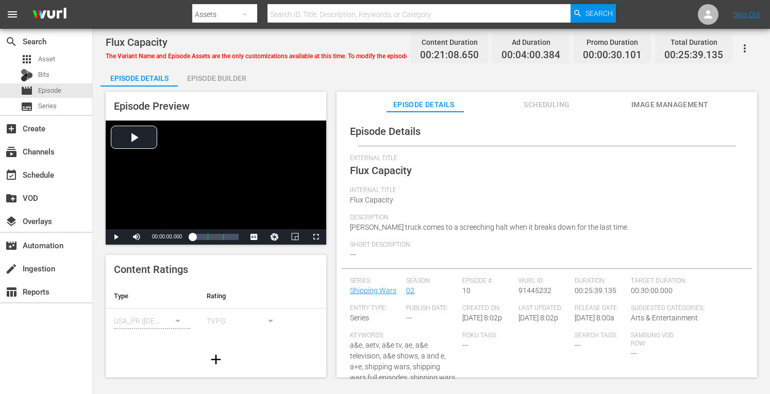
click at [239, 75] on div "Episode Builder" at bounding box center [216, 78] width 77 height 25
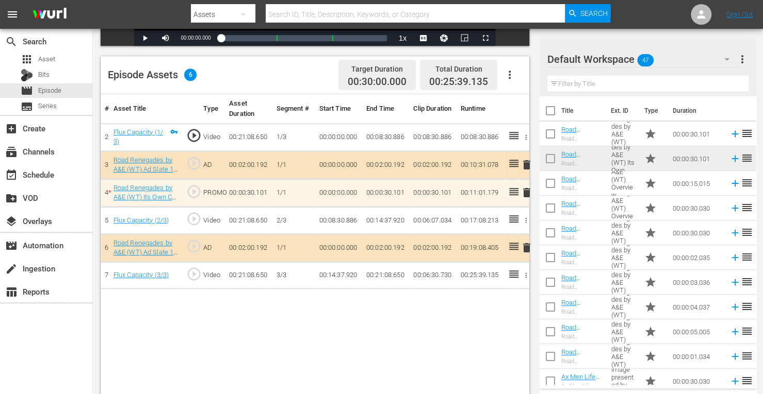
scroll to position [245, 0]
